Goal: Task Accomplishment & Management: Manage account settings

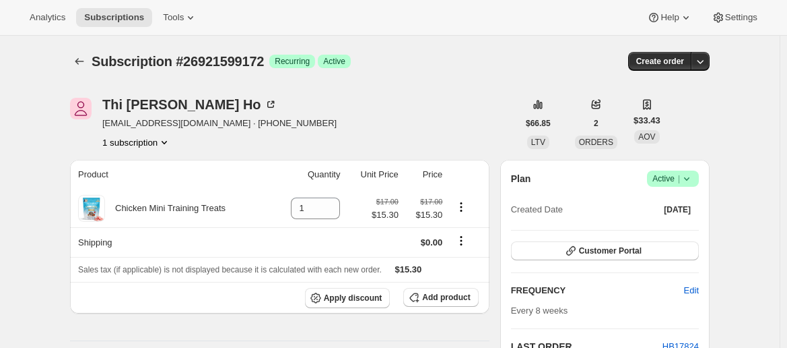
click at [694, 174] on icon at bounding box center [686, 178] width 13 height 13
click at [670, 230] on span "Cancel subscription" at bounding box center [677, 227] width 76 height 10
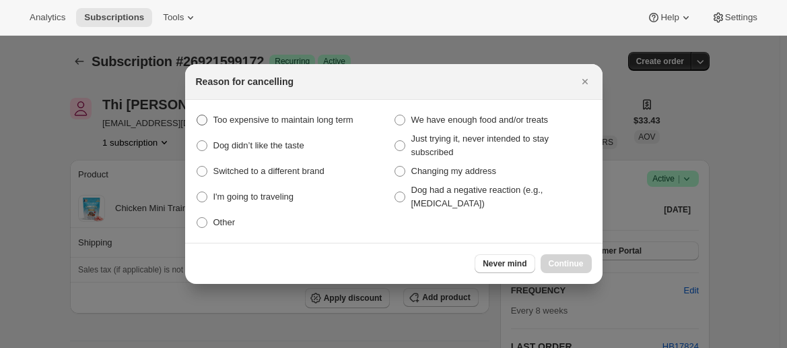
click at [282, 116] on span "Too expensive to maintain long term" at bounding box center [284, 120] width 140 height 10
click at [197, 115] on budget "Too expensive to maintain long term" at bounding box center [197, 115] width 1 height 1
radio budget "true"
click at [565, 266] on span "Continue" at bounding box center [566, 263] width 35 height 11
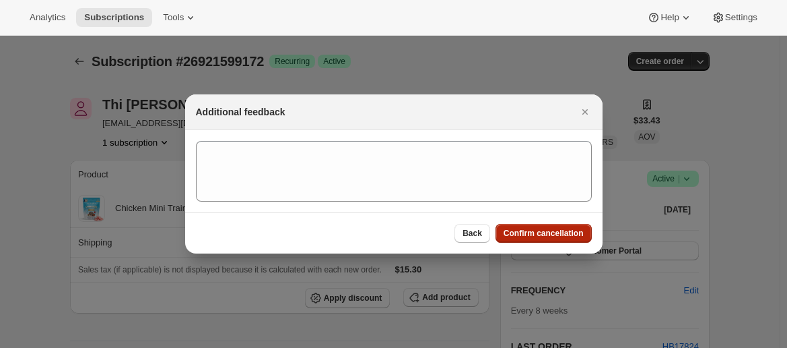
click at [528, 224] on button "Confirm cancellation" at bounding box center [544, 233] width 96 height 19
